Goal: Transaction & Acquisition: Purchase product/service

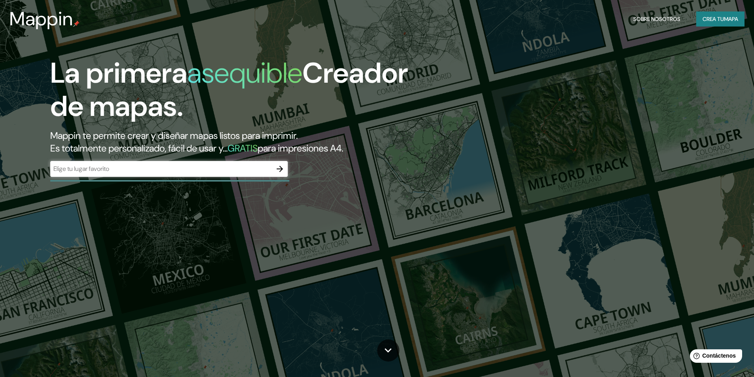
click at [552, 183] on div "La primera asequible Creador de mapas. Mappin te permite crear y diseñar mapas …" at bounding box center [377, 188] width 754 height 377
click at [142, 175] on div "​" at bounding box center [169, 169] width 238 height 16
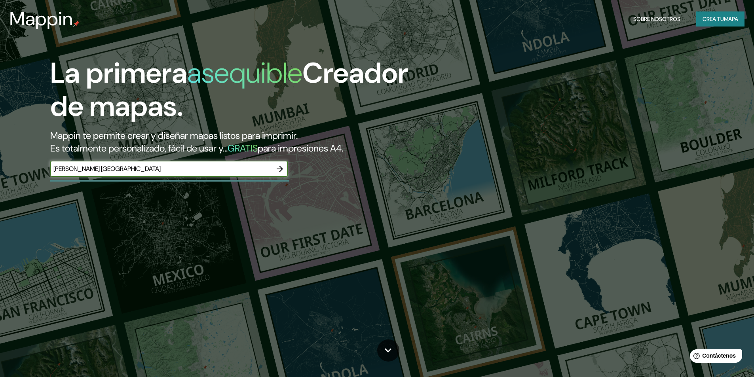
type input "[PERSON_NAME] [GEOGRAPHIC_DATA]"
click at [285, 170] on icon "button" at bounding box center [280, 169] width 10 height 10
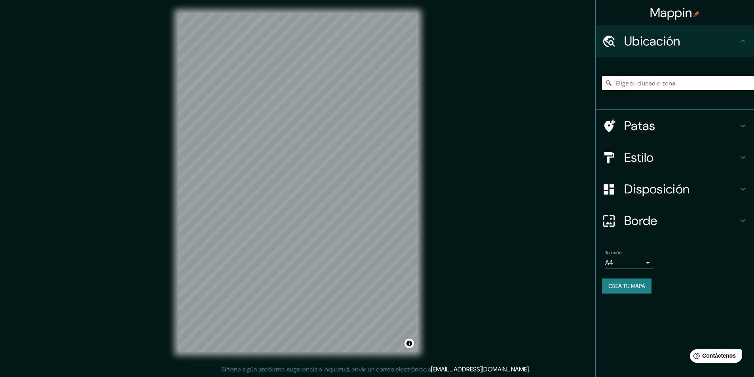
click at [661, 84] on input "Elige tu ciudad o zona" at bounding box center [678, 83] width 152 height 14
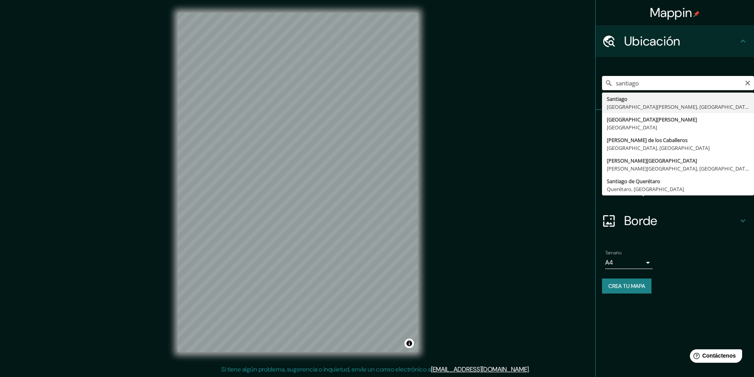
type input "[GEOGRAPHIC_DATA][PERSON_NAME][GEOGRAPHIC_DATA], [GEOGRAPHIC_DATA]"
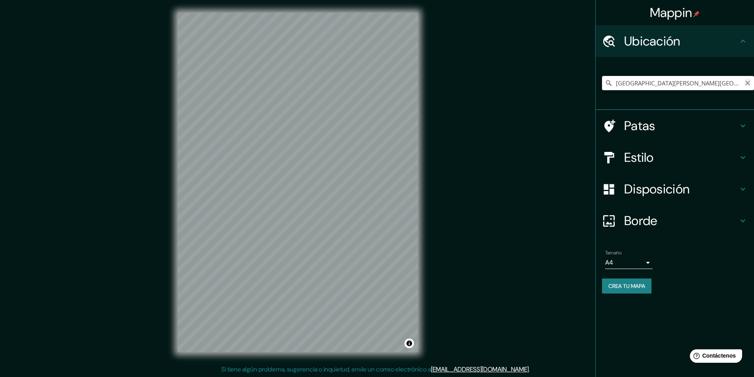
click at [746, 83] on icon "Claro" at bounding box center [748, 83] width 6 height 6
click at [735, 82] on input "[GEOGRAPHIC_DATA][PERSON_NAME][GEOGRAPHIC_DATA], [GEOGRAPHIC_DATA]" at bounding box center [678, 83] width 152 height 14
click at [738, 82] on input "[GEOGRAPHIC_DATA][PERSON_NAME][GEOGRAPHIC_DATA], [GEOGRAPHIC_DATA]" at bounding box center [678, 83] width 152 height 14
click at [731, 86] on input "[GEOGRAPHIC_DATA][PERSON_NAME][GEOGRAPHIC_DATA], [GEOGRAPHIC_DATA]" at bounding box center [678, 83] width 152 height 14
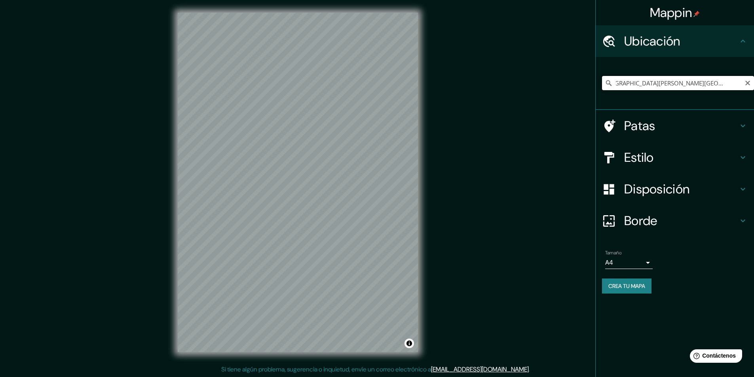
drag, startPoint x: 731, startPoint y: 86, endPoint x: 754, endPoint y: 88, distance: 23.5
click at [754, 88] on html "Mappin Ubicación [GEOGRAPHIC_DATA][PERSON_NAME][GEOGRAPHIC_DATA], [GEOGRAPHIC_D…" at bounding box center [377, 188] width 754 height 377
click at [746, 87] on input "[GEOGRAPHIC_DATA][PERSON_NAME][GEOGRAPHIC_DATA], [GEOGRAPHIC_DATA]" at bounding box center [678, 83] width 152 height 14
type input "[GEOGRAPHIC_DATA][PERSON_NAME][GEOGRAPHIC_DATA], [GEOGRAPHIC_DATA]"
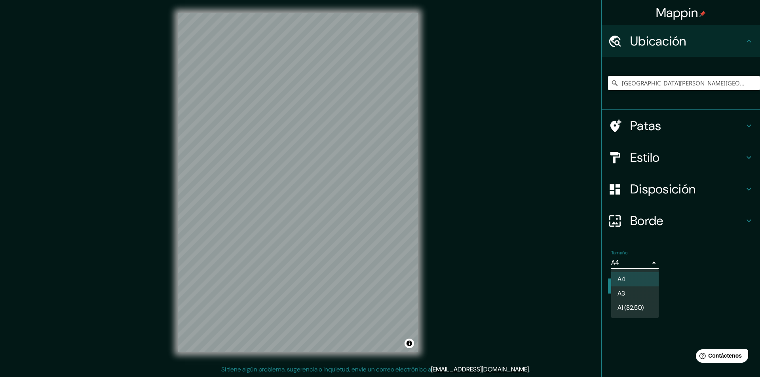
click at [645, 261] on body "Mappin Ubicación [GEOGRAPHIC_DATA][PERSON_NAME][GEOGRAPHIC_DATA], [GEOGRAPHIC_D…" at bounding box center [380, 188] width 760 height 377
click at [632, 291] on li "A3" at bounding box center [635, 294] width 48 height 15
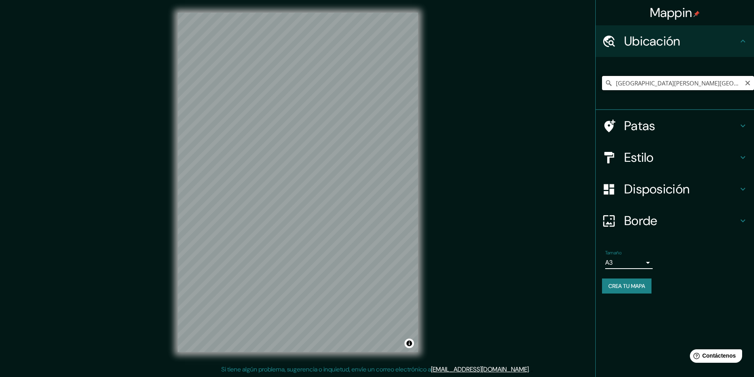
click at [741, 84] on input "[GEOGRAPHIC_DATA][PERSON_NAME][GEOGRAPHIC_DATA], [GEOGRAPHIC_DATA]" at bounding box center [678, 83] width 152 height 14
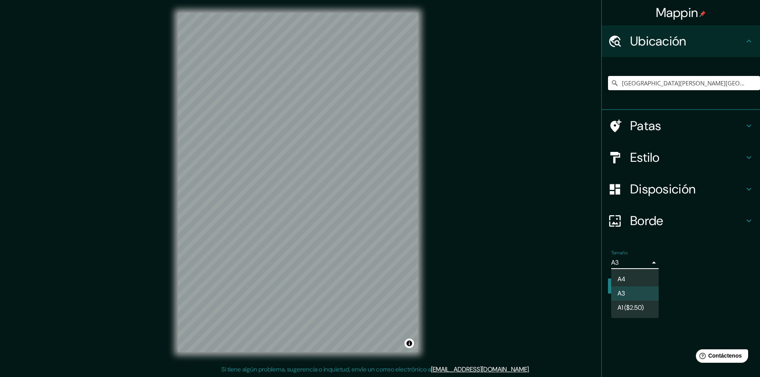
click at [638, 266] on body "Mappin Ubicación [GEOGRAPHIC_DATA][PERSON_NAME][GEOGRAPHIC_DATA], [GEOGRAPHIC_D…" at bounding box center [380, 188] width 760 height 377
click at [647, 277] on li "A4" at bounding box center [635, 279] width 48 height 15
type input "single"
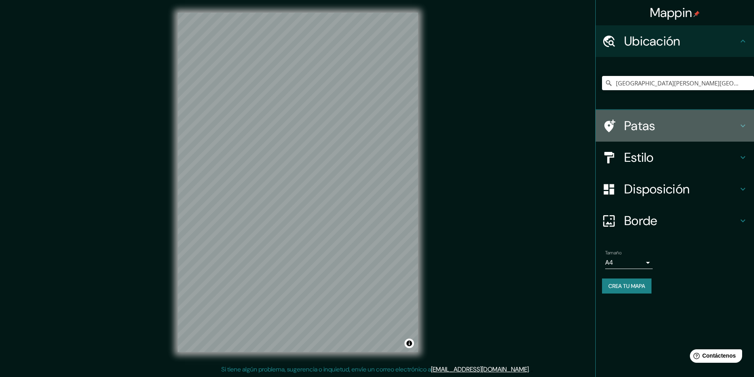
click at [687, 130] on h4 "Patas" at bounding box center [682, 126] width 114 height 16
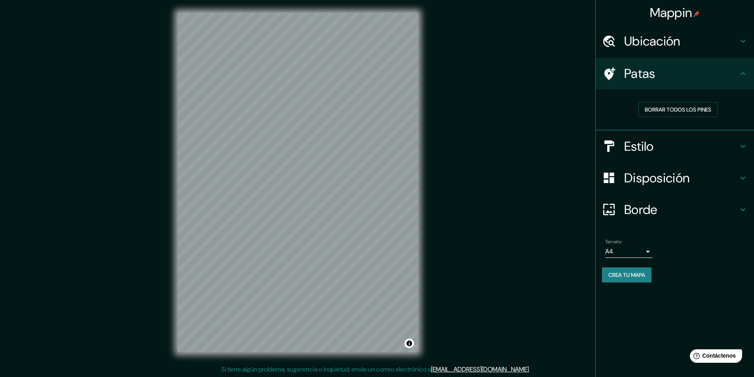
click at [740, 76] on icon at bounding box center [744, 74] width 10 height 10
click at [751, 72] on div "Patas" at bounding box center [675, 74] width 158 height 32
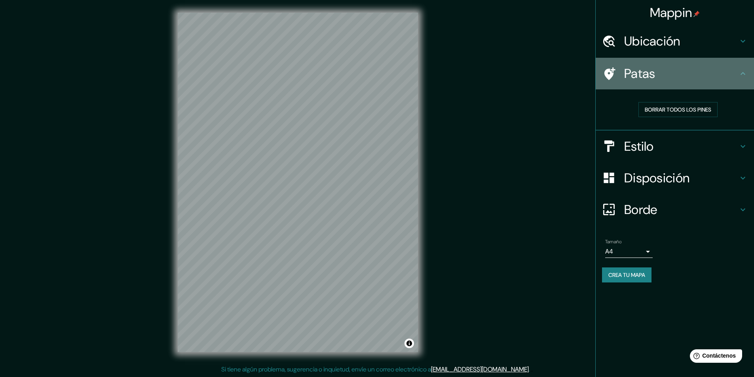
click at [740, 71] on icon at bounding box center [744, 74] width 10 height 10
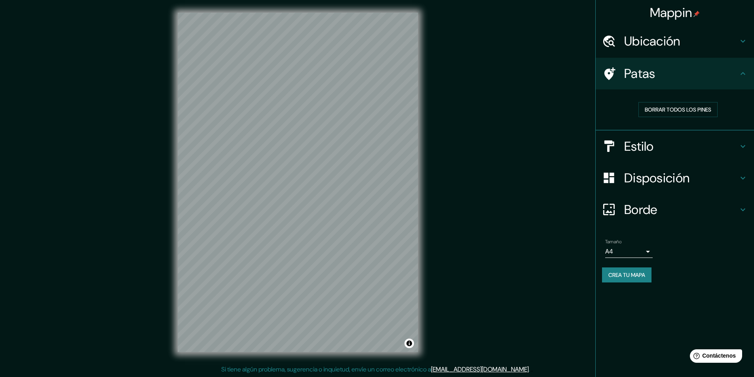
click at [741, 47] on div "Ubicación" at bounding box center [675, 41] width 158 height 32
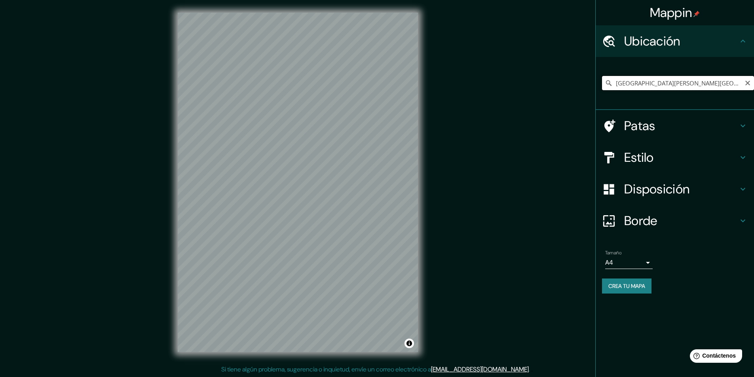
click at [700, 84] on input "[GEOGRAPHIC_DATA][PERSON_NAME][GEOGRAPHIC_DATA], [GEOGRAPHIC_DATA]" at bounding box center [678, 83] width 152 height 14
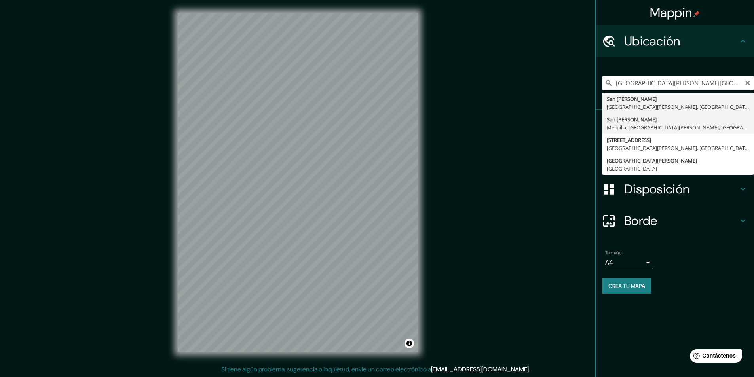
type input "[GEOGRAPHIC_DATA][PERSON_NAME], [GEOGRAPHIC_DATA], [PERSON_NAME][GEOGRAPHIC_DAT…"
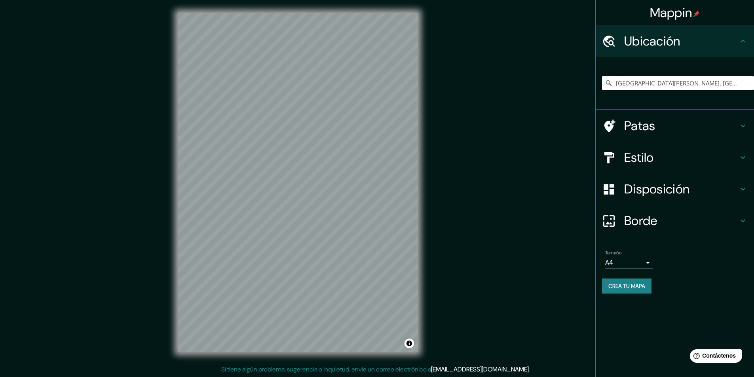
click at [708, 80] on input "[GEOGRAPHIC_DATA][PERSON_NAME], [GEOGRAPHIC_DATA], [PERSON_NAME][GEOGRAPHIC_DAT…" at bounding box center [678, 83] width 152 height 14
click at [747, 80] on icon "Claro" at bounding box center [748, 83] width 6 height 6
click at [693, 82] on input "Elige tu ciudad o zona" at bounding box center [678, 83] width 152 height 14
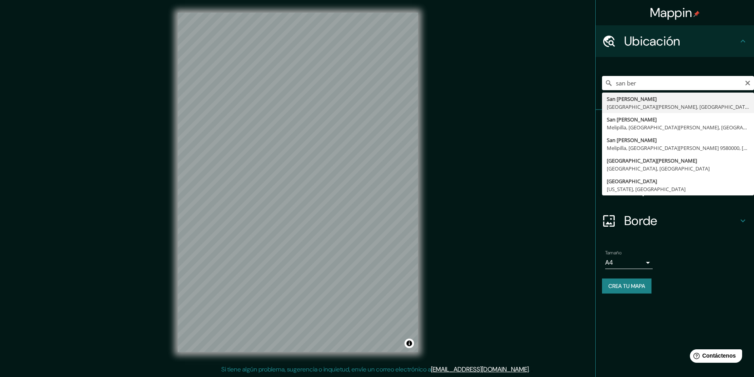
type input "[GEOGRAPHIC_DATA][PERSON_NAME][GEOGRAPHIC_DATA], [GEOGRAPHIC_DATA]"
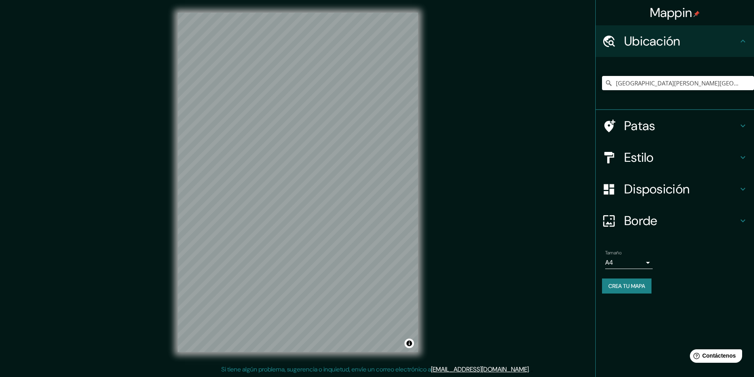
click at [702, 160] on h4 "Estilo" at bounding box center [682, 158] width 114 height 16
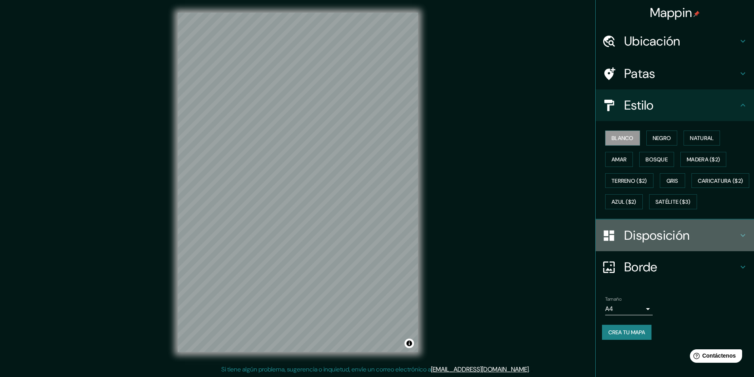
click at [704, 244] on h4 "Disposición" at bounding box center [682, 236] width 114 height 16
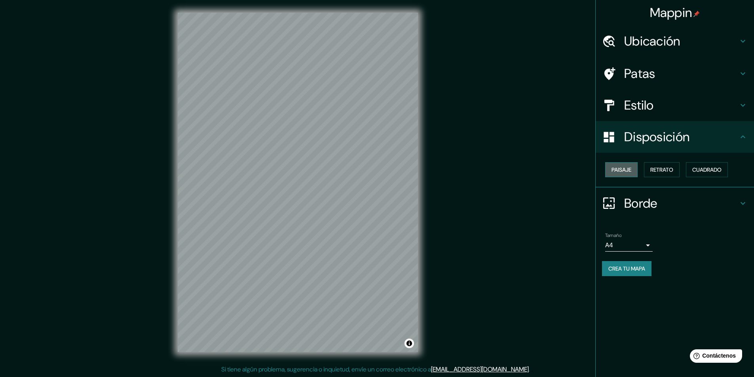
click at [627, 168] on font "Paisaje" at bounding box center [622, 169] width 20 height 7
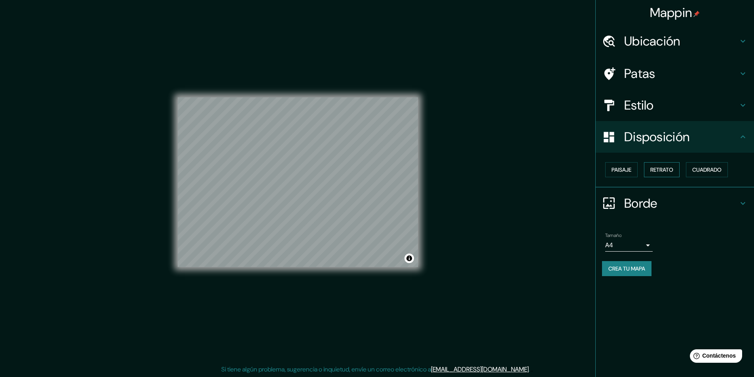
click at [662, 171] on font "Retrato" at bounding box center [662, 169] width 23 height 7
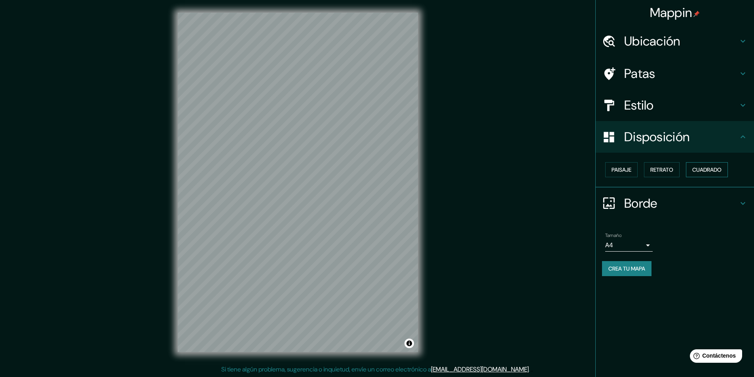
click at [710, 171] on font "Cuadrado" at bounding box center [707, 169] width 29 height 7
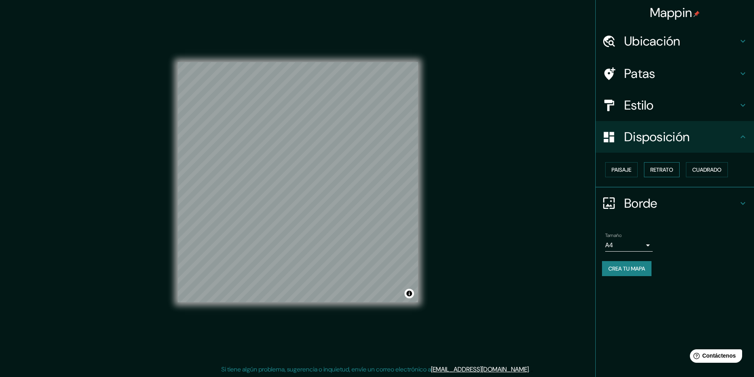
click at [668, 168] on font "Retrato" at bounding box center [662, 169] width 23 height 7
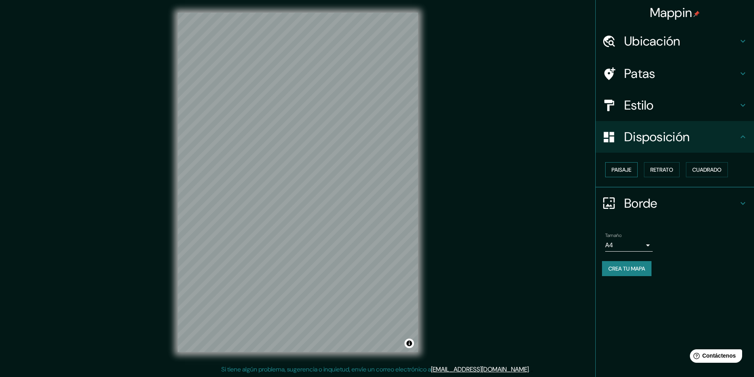
click at [629, 166] on font "Paisaje" at bounding box center [622, 169] width 20 height 7
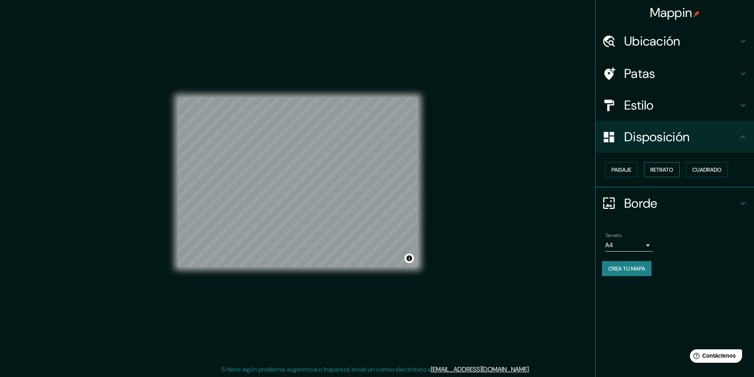
click at [657, 170] on font "Retrato" at bounding box center [662, 169] width 23 height 7
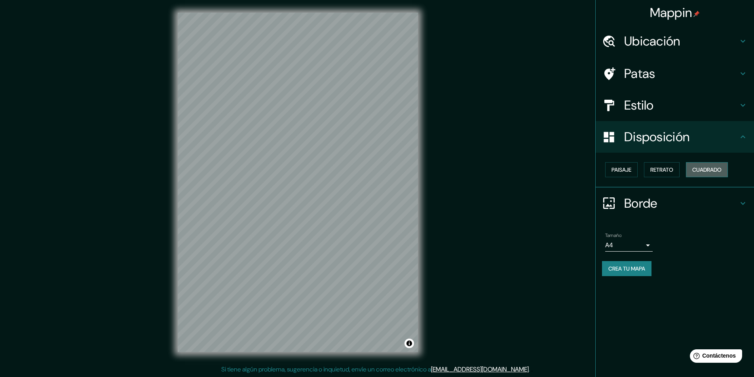
click at [714, 171] on font "Cuadrado" at bounding box center [707, 169] width 29 height 7
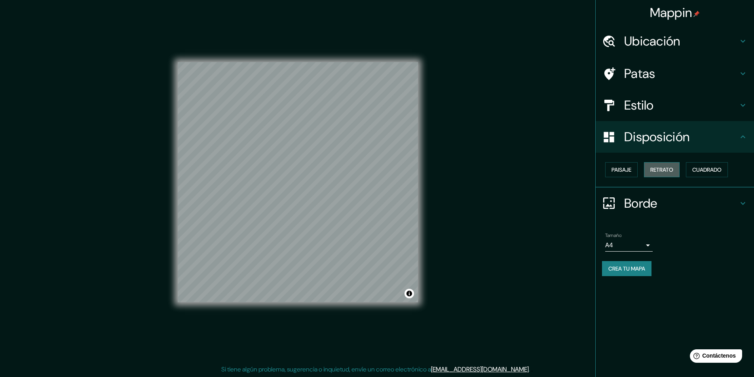
click at [677, 171] on button "Retrato" at bounding box center [662, 169] width 36 height 15
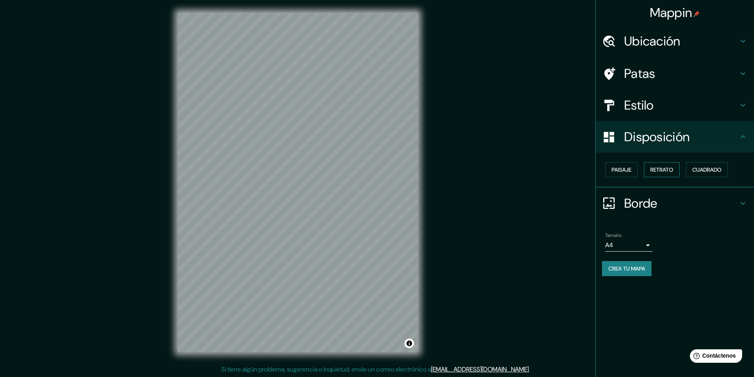
click at [668, 170] on font "Retrato" at bounding box center [662, 169] width 23 height 7
click at [732, 72] on h4 "Patas" at bounding box center [682, 74] width 114 height 16
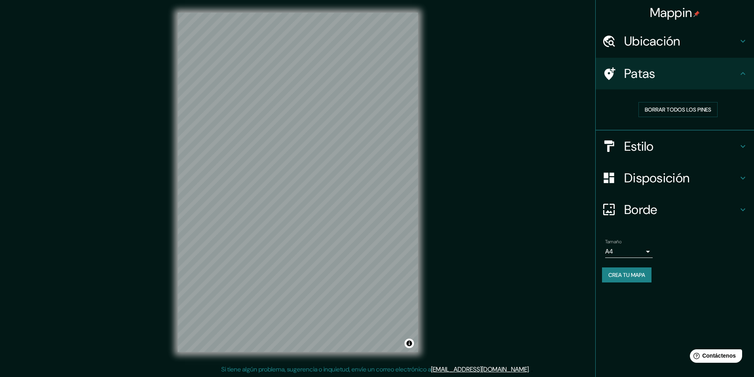
click at [745, 73] on icon at bounding box center [744, 74] width 10 height 10
click at [701, 209] on h4 "Borde" at bounding box center [682, 210] width 114 height 16
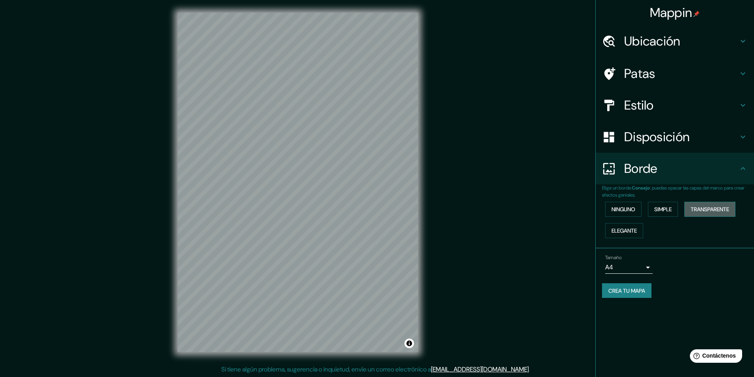
click at [709, 208] on font "Transparente" at bounding box center [710, 209] width 38 height 7
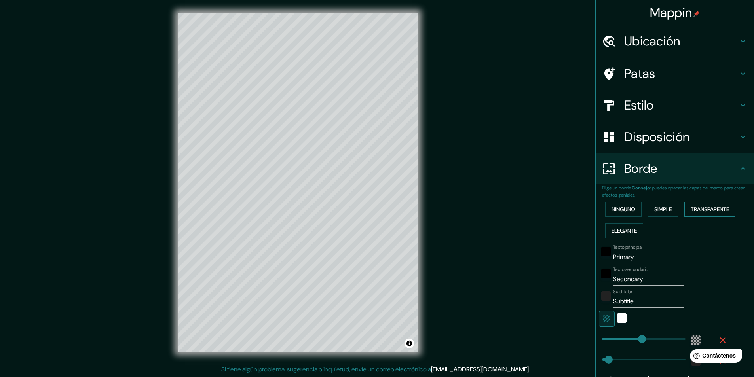
click at [685, 208] on button "Transparente" at bounding box center [710, 209] width 51 height 15
type input "291"
type input "49"
click at [656, 209] on font "Simple" at bounding box center [663, 209] width 17 height 7
click at [612, 209] on font "Ninguno" at bounding box center [624, 209] width 24 height 7
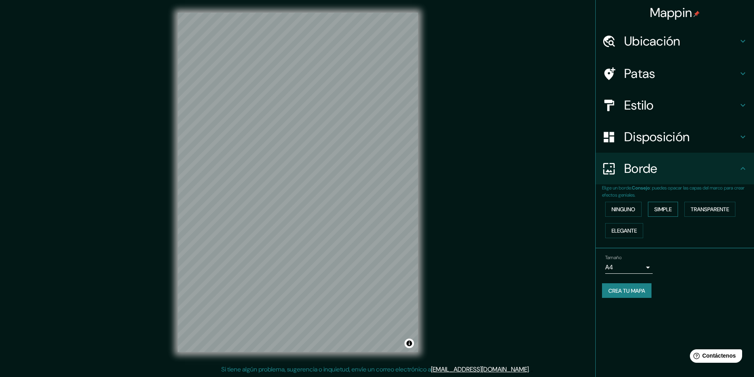
click at [666, 209] on font "Simple" at bounding box center [663, 209] width 17 height 7
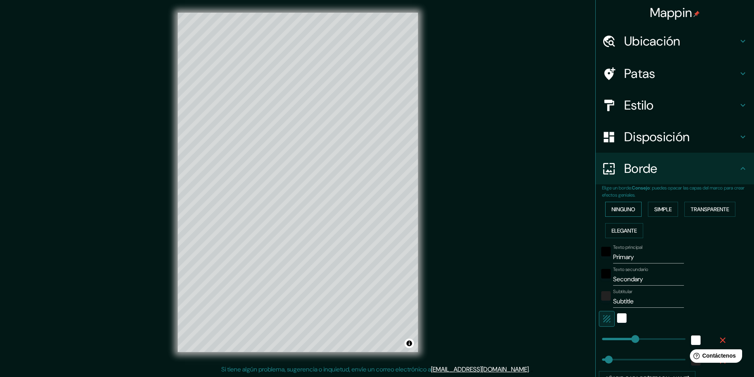
click at [623, 209] on font "Ninguno" at bounding box center [624, 209] width 24 height 7
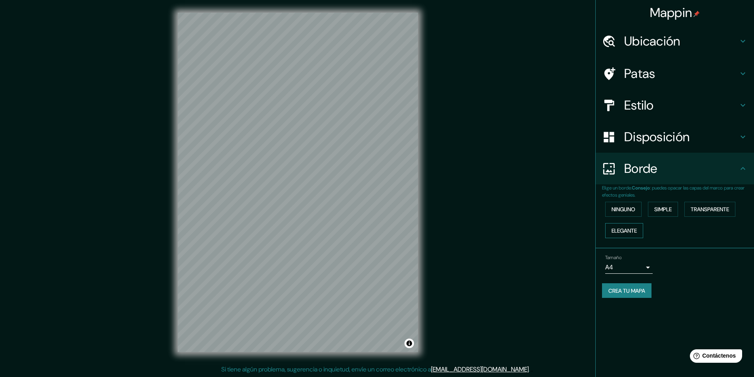
click at [622, 229] on font "Elegante" at bounding box center [624, 230] width 25 height 7
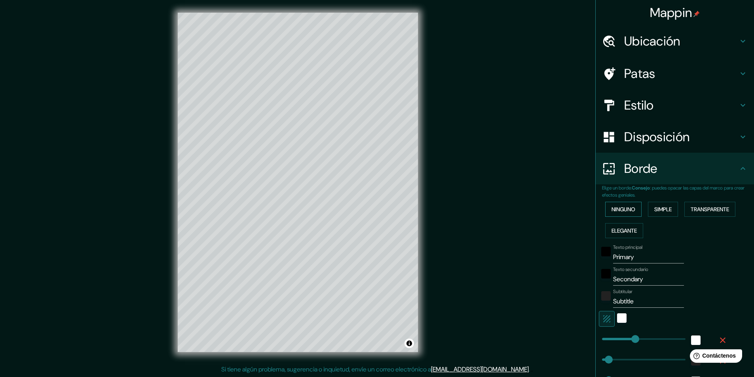
click at [622, 208] on font "Ninguno" at bounding box center [624, 209] width 24 height 7
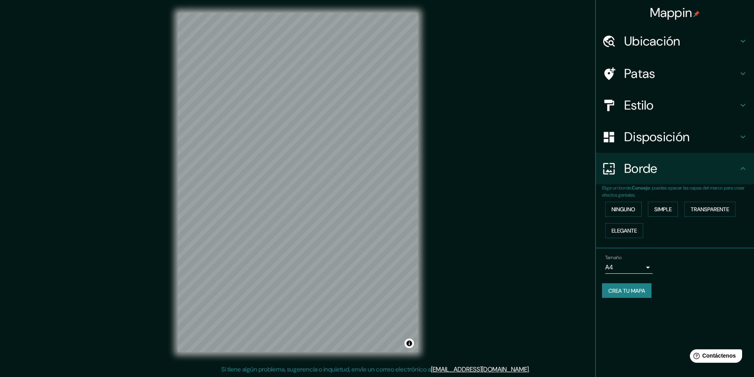
click at [661, 109] on h4 "Estilo" at bounding box center [682, 105] width 114 height 16
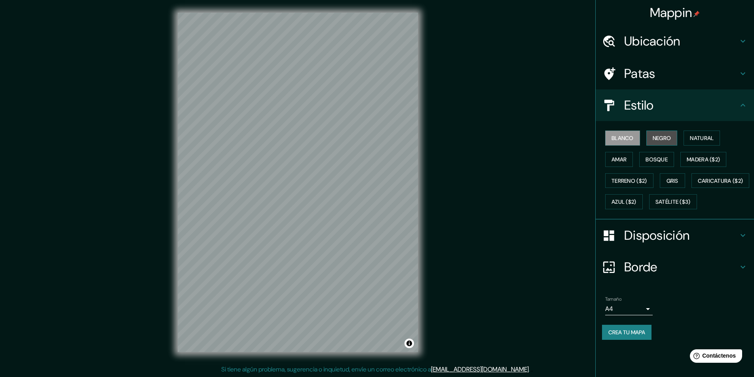
click at [664, 143] on font "Negro" at bounding box center [662, 138] width 19 height 10
click at [630, 135] on font "Blanco" at bounding box center [623, 138] width 22 height 7
click at [693, 135] on font "Natural" at bounding box center [702, 138] width 24 height 7
click at [633, 143] on font "Blanco" at bounding box center [623, 138] width 22 height 10
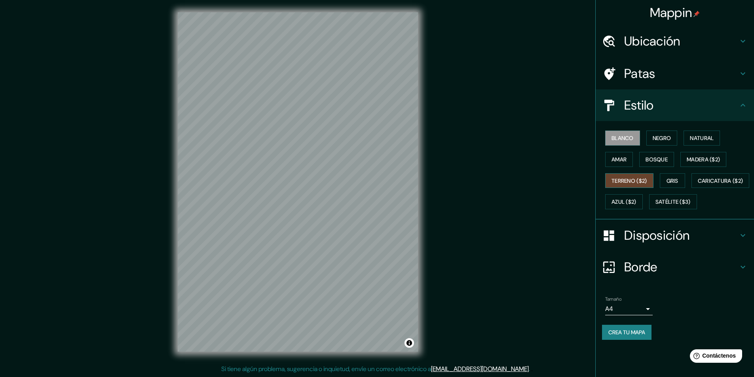
click at [636, 180] on font "Terreno ($2)" at bounding box center [630, 180] width 36 height 7
click at [698, 186] on font "Caricatura ($2)" at bounding box center [721, 181] width 46 height 10
click at [671, 203] on div "Blanco Negro Natural Amar Bosque Madera ($2) Terreno ($2) Gris Caricatura ($2) …" at bounding box center [678, 170] width 152 height 85
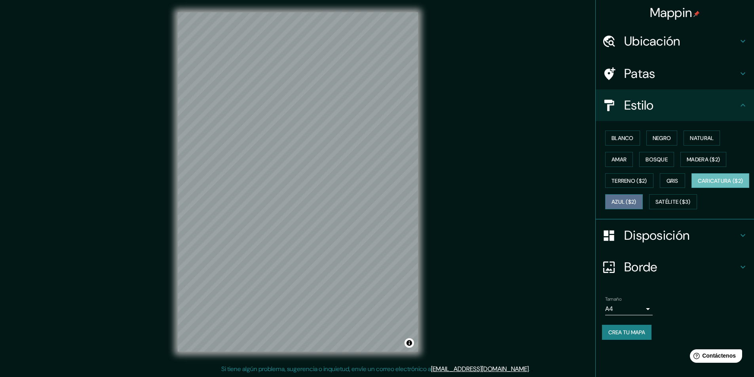
click at [637, 204] on font "Azul ($2)" at bounding box center [624, 202] width 25 height 7
click at [656, 207] on font "Satélite ($3)" at bounding box center [673, 202] width 35 height 10
click at [165, 184] on div "© Mapbox © OpenStreetMap Improve this map © Maxar" at bounding box center [298, 182] width 266 height 365
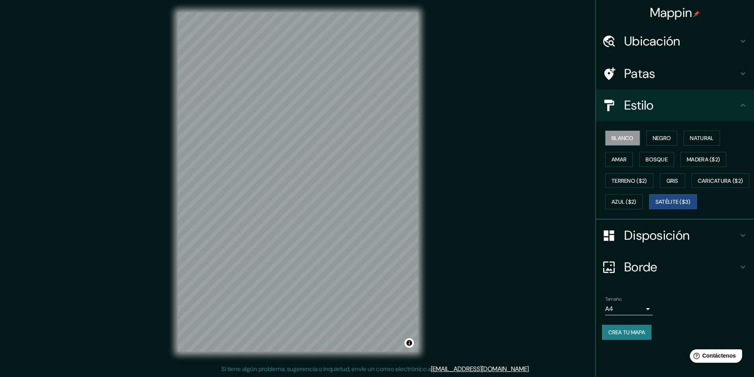
click at [624, 137] on font "Blanco" at bounding box center [623, 138] width 22 height 7
click at [656, 206] on font "Satélite ($3)" at bounding box center [673, 202] width 35 height 7
click at [621, 136] on font "Blanco" at bounding box center [623, 138] width 22 height 7
drag, startPoint x: 295, startPoint y: 201, endPoint x: 291, endPoint y: 195, distance: 7.1
click at [291, 195] on div at bounding box center [291, 195] width 6 height 6
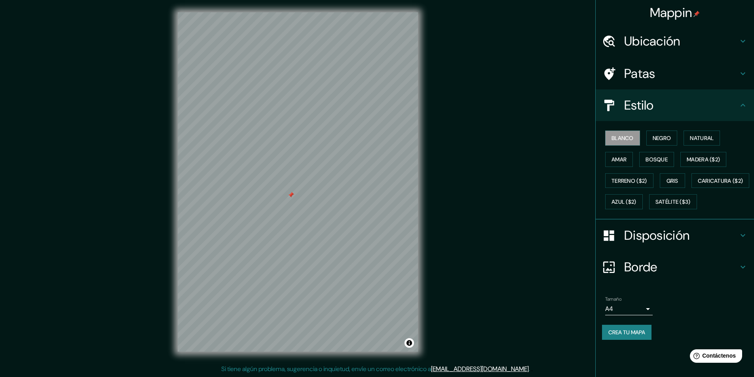
click at [292, 196] on div at bounding box center [291, 195] width 6 height 6
click at [299, 197] on div at bounding box center [298, 195] width 6 height 6
click at [318, 208] on div at bounding box center [317, 209] width 6 height 6
click at [672, 137] on font "Negro" at bounding box center [662, 138] width 19 height 7
click at [617, 134] on font "Blanco" at bounding box center [623, 138] width 22 height 10
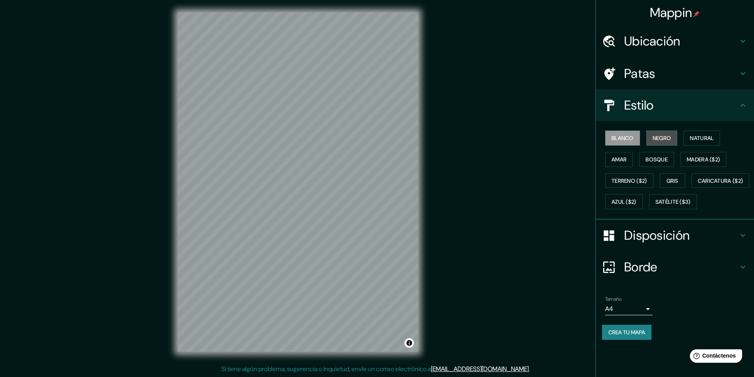
click at [653, 137] on button "Negro" at bounding box center [662, 138] width 31 height 15
click at [639, 138] on button "Blanco" at bounding box center [623, 138] width 35 height 15
click at [722, 76] on h4 "Patas" at bounding box center [682, 74] width 114 height 16
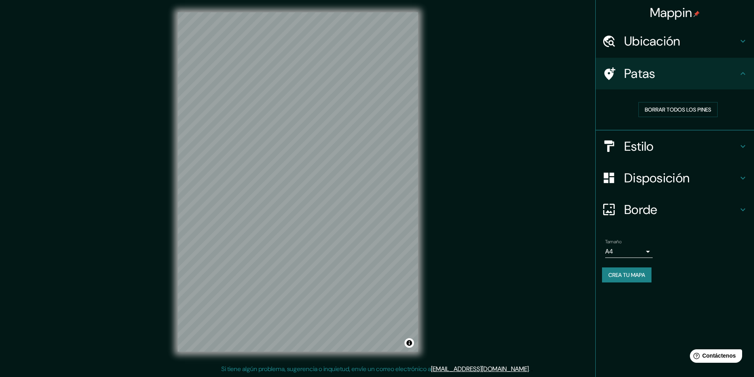
click at [722, 73] on h4 "Patas" at bounding box center [682, 74] width 114 height 16
click at [669, 144] on h4 "Estilo" at bounding box center [682, 147] width 114 height 16
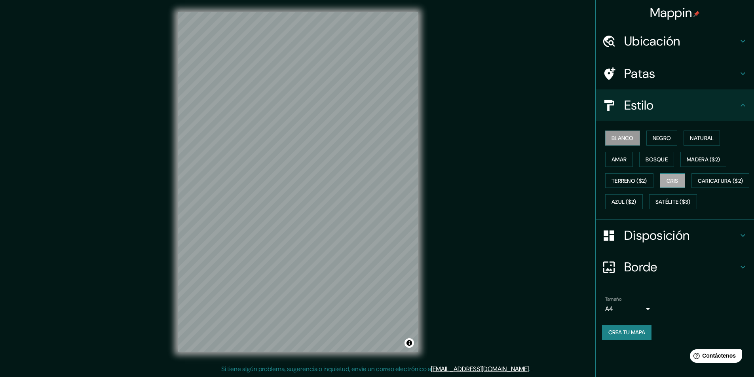
click at [679, 185] on font "Gris" at bounding box center [673, 181] width 12 height 10
click at [625, 133] on font "Blanco" at bounding box center [623, 138] width 22 height 10
click at [680, 244] on font "Disposición" at bounding box center [657, 235] width 65 height 17
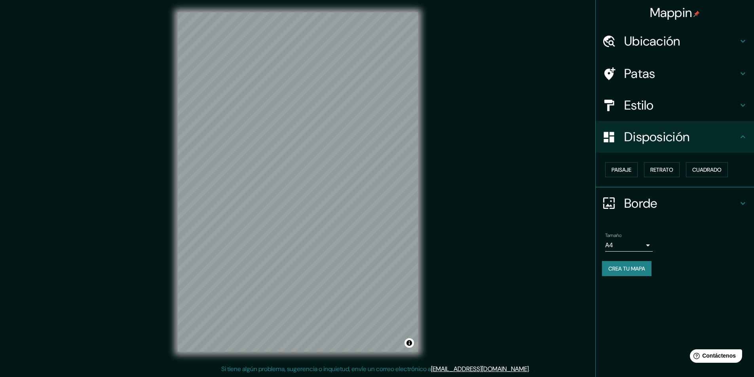
click at [735, 133] on h4 "Disposición" at bounding box center [682, 137] width 114 height 16
click at [638, 272] on font "Crea tu mapa" at bounding box center [627, 268] width 37 height 7
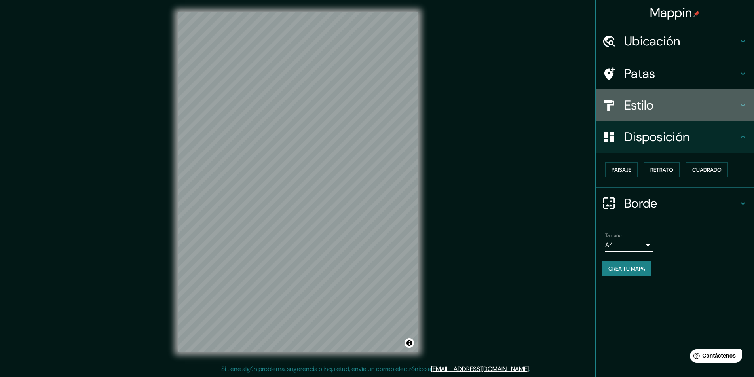
click at [702, 101] on h4 "Estilo" at bounding box center [682, 105] width 114 height 16
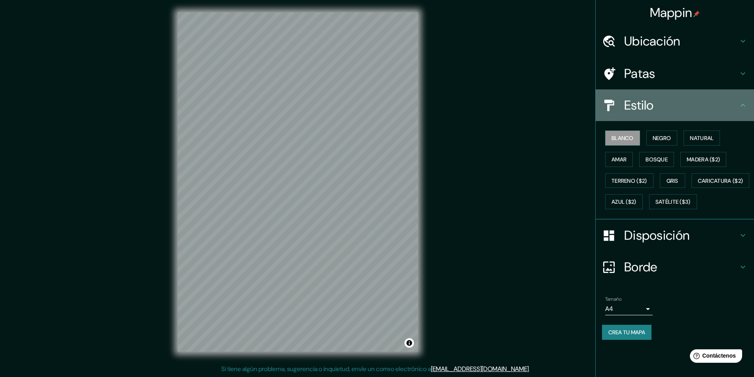
click at [711, 103] on h4 "Estilo" at bounding box center [682, 105] width 114 height 16
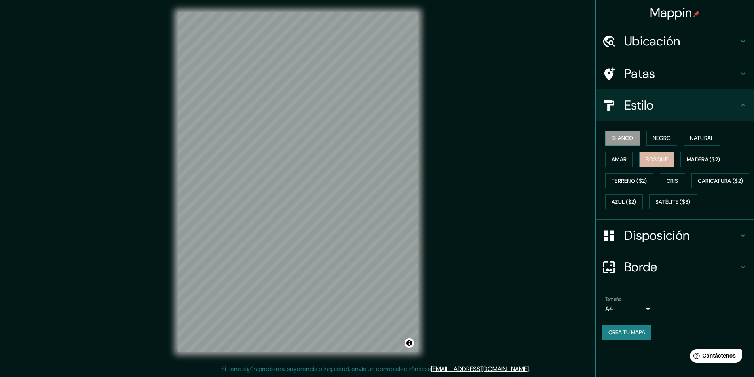
click at [666, 160] on font "Bosque" at bounding box center [657, 159] width 22 height 7
click at [619, 134] on font "Blanco" at bounding box center [623, 138] width 22 height 10
click at [647, 160] on font "Bosque" at bounding box center [657, 159] width 22 height 7
click at [419, 156] on div "© Mapbox © OpenStreetMap Improve this map" at bounding box center [298, 182] width 266 height 365
click at [657, 158] on font "Bosque" at bounding box center [657, 159] width 22 height 7
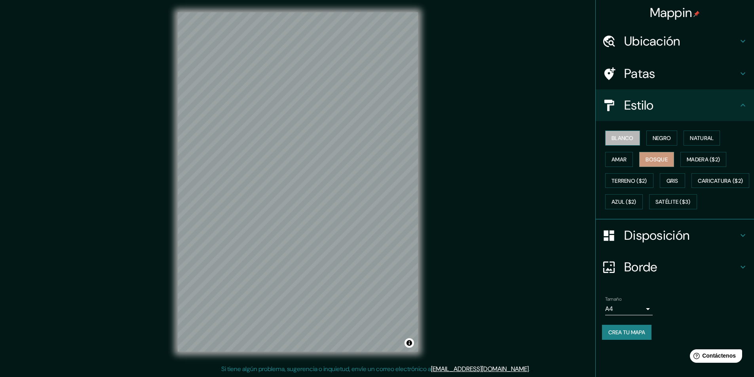
click at [619, 141] on font "Blanco" at bounding box center [623, 138] width 22 height 7
click at [656, 206] on font "Satélite ($3)" at bounding box center [673, 202] width 35 height 7
click at [653, 157] on font "Bosque" at bounding box center [657, 159] width 22 height 7
click at [619, 132] on button "Blanco" at bounding box center [623, 138] width 35 height 15
click at [674, 185] on font "Gris" at bounding box center [673, 181] width 12 height 10
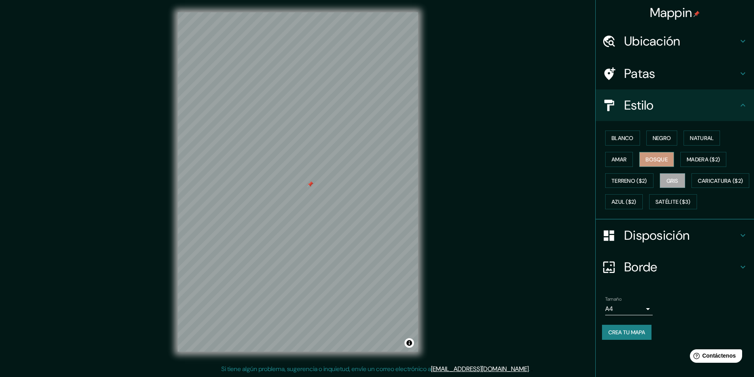
click at [656, 157] on font "Bosque" at bounding box center [657, 159] width 22 height 7
click at [625, 156] on font "Amar" at bounding box center [619, 159] width 15 height 7
click at [662, 157] on font "Bosque" at bounding box center [657, 159] width 22 height 7
click at [698, 155] on font "Madera ($2)" at bounding box center [703, 159] width 33 height 10
click at [662, 160] on font "Bosque" at bounding box center [657, 159] width 22 height 7
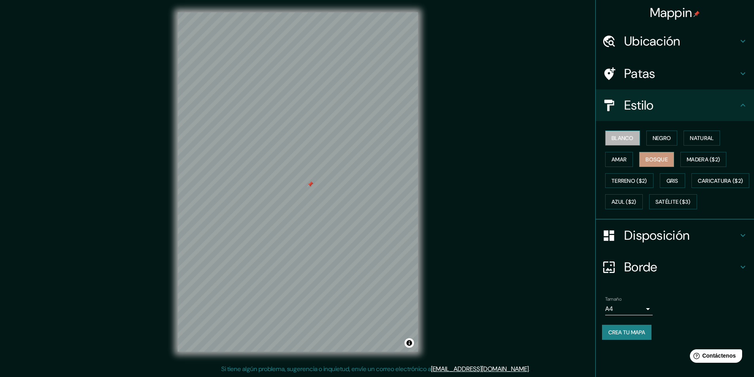
click at [625, 132] on button "Blanco" at bounding box center [623, 138] width 35 height 15
click at [665, 179] on button "Gris" at bounding box center [672, 180] width 25 height 15
click at [624, 140] on font "Blanco" at bounding box center [623, 138] width 22 height 7
